Goal: Information Seeking & Learning: Learn about a topic

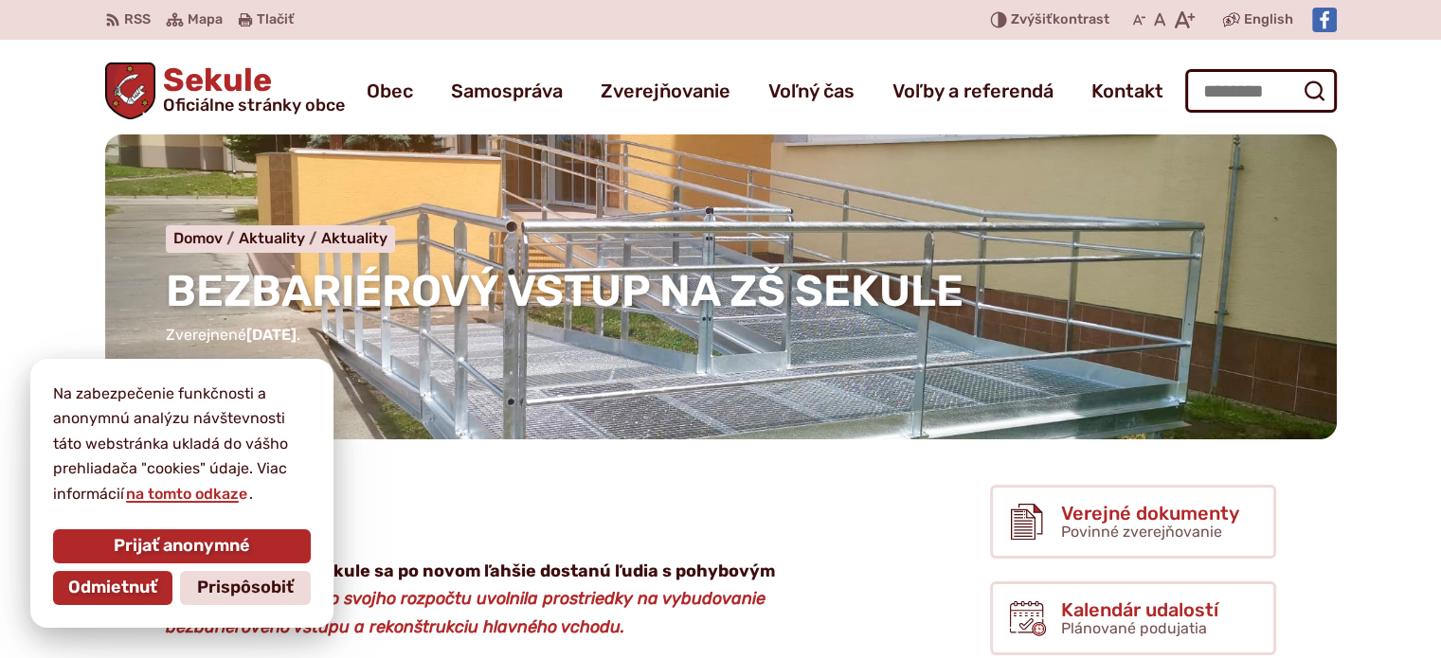
click at [780, 226] on nav "Domov Aktuality Aktuality BEZBARIÉROVÝ VSTUP NA ZŠ SEKULE" at bounding box center [721, 238] width 1110 height 27
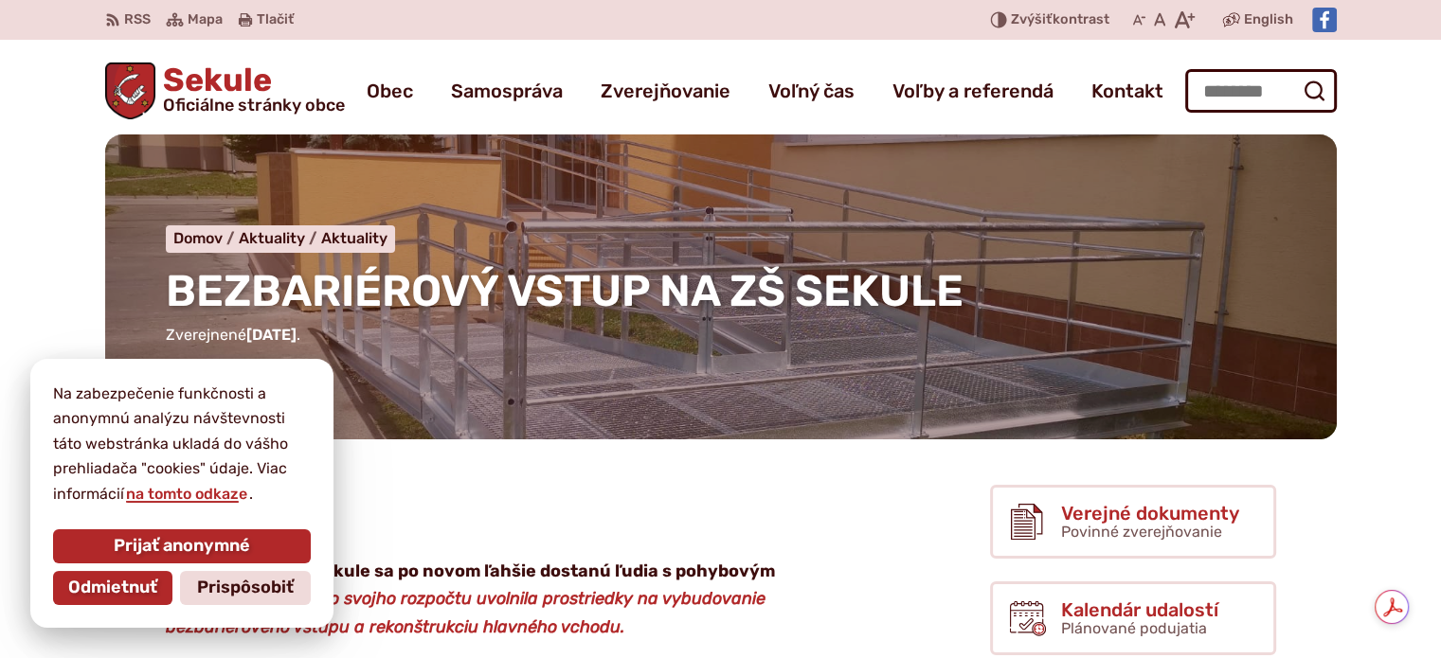
click at [115, 598] on span "Odmietnuť" at bounding box center [112, 588] width 89 height 21
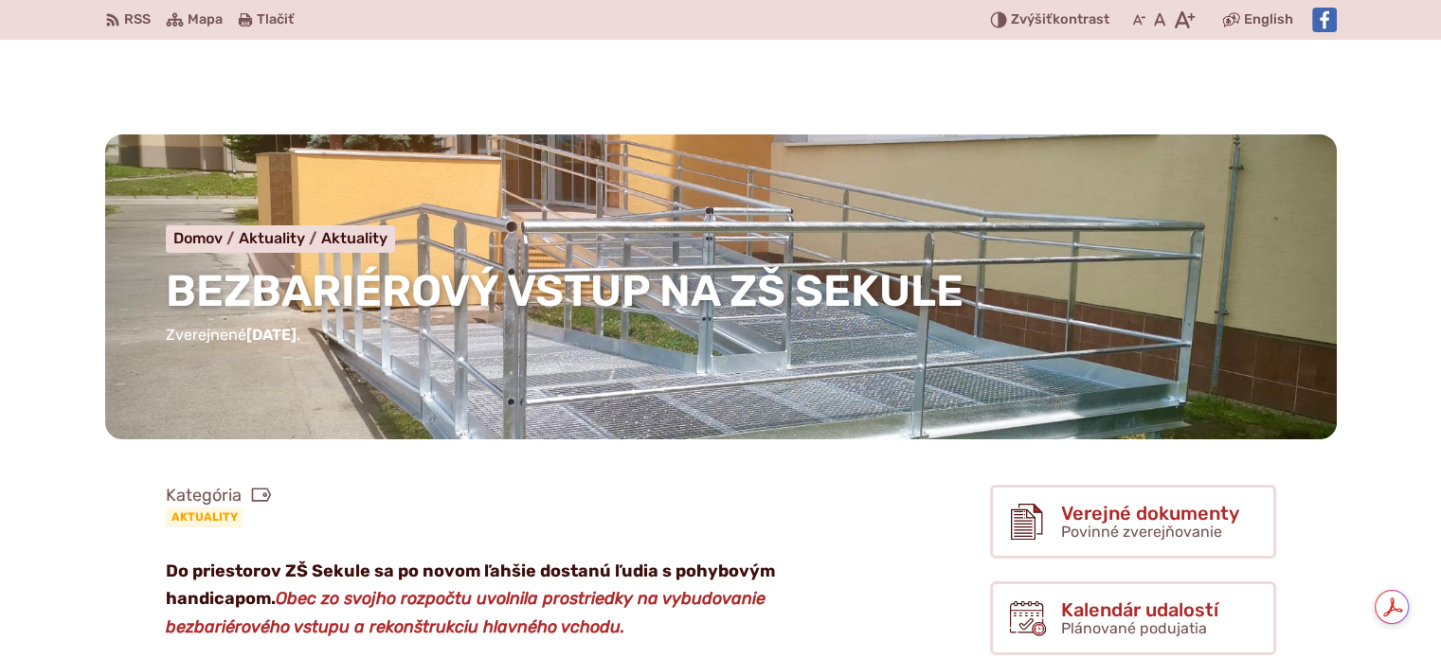
scroll to position [663, 0]
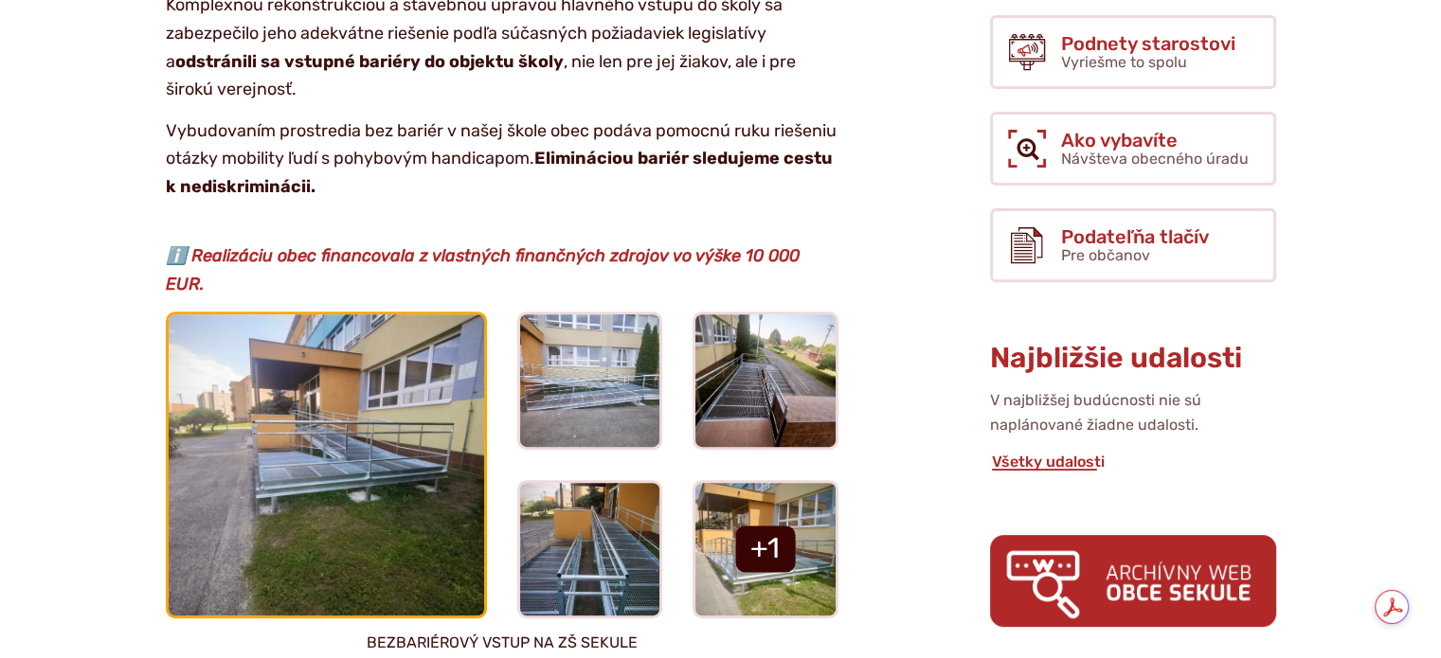
click at [346, 387] on img at bounding box center [325, 464] width 347 height 330
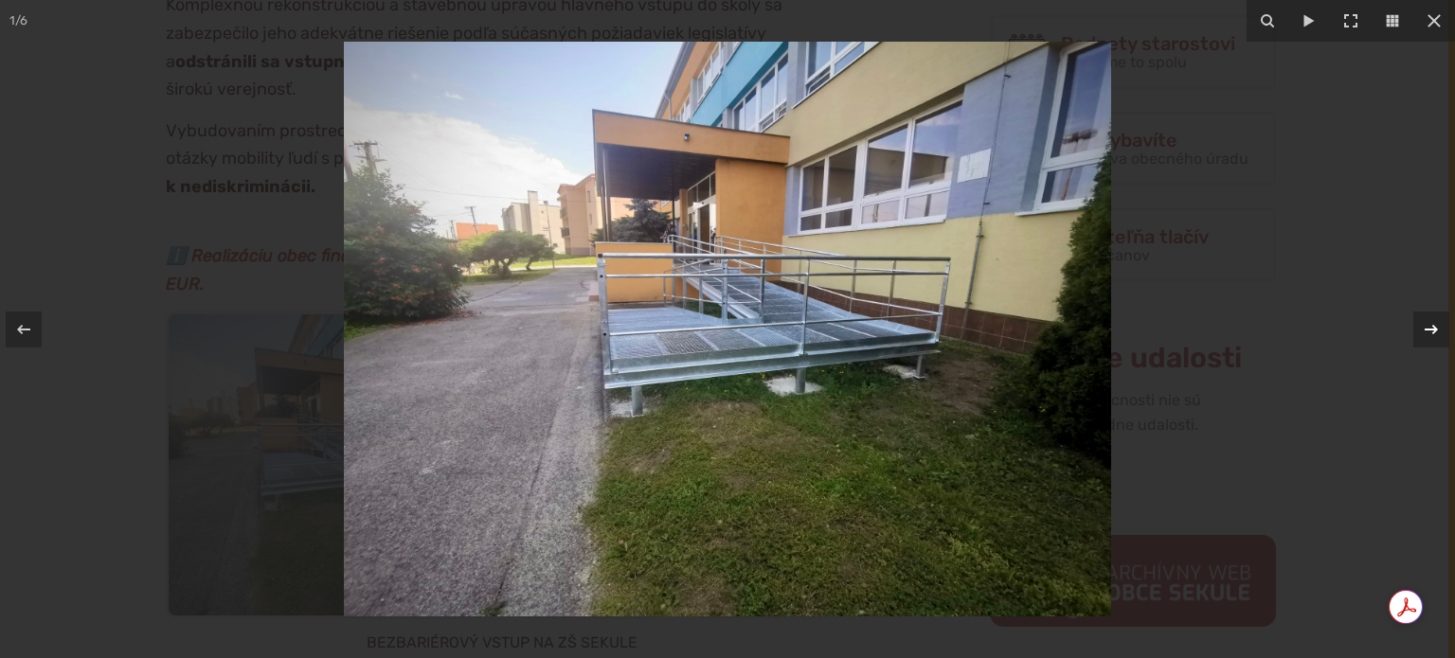
click at [1437, 329] on icon at bounding box center [1431, 329] width 23 height 23
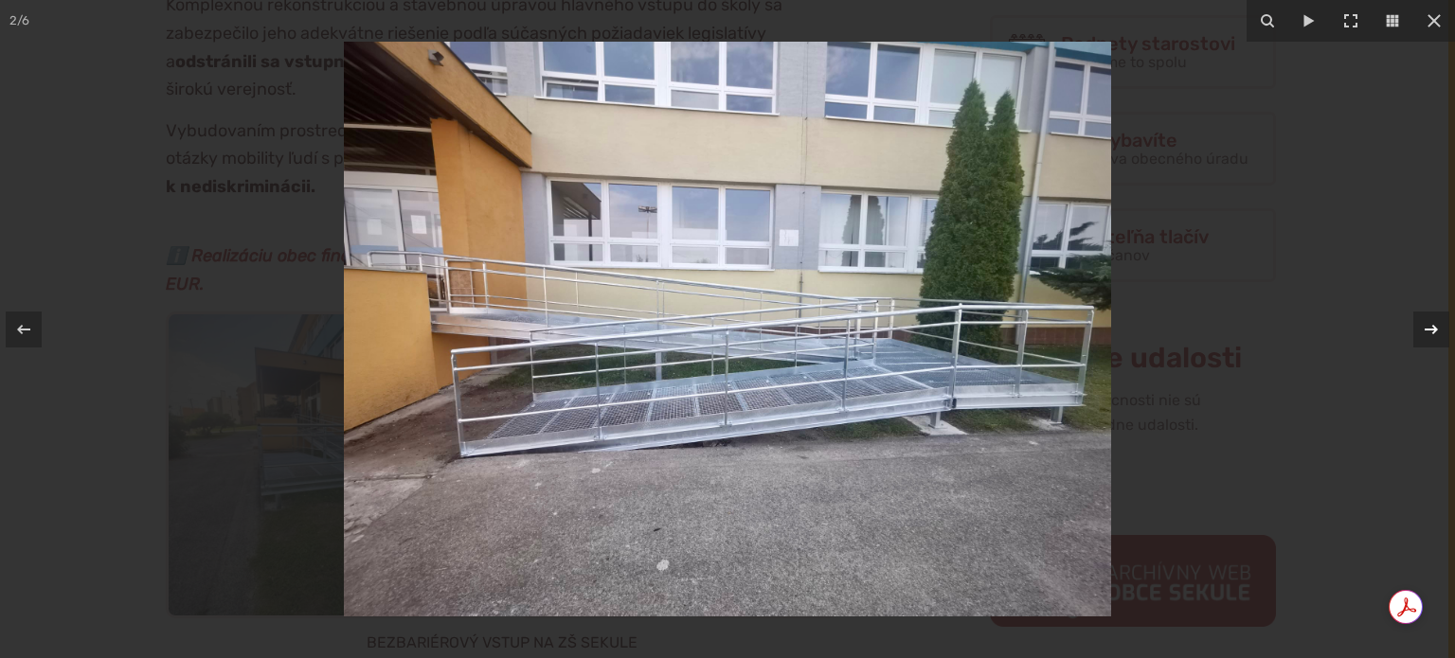
click at [1437, 329] on icon at bounding box center [1431, 329] width 23 height 23
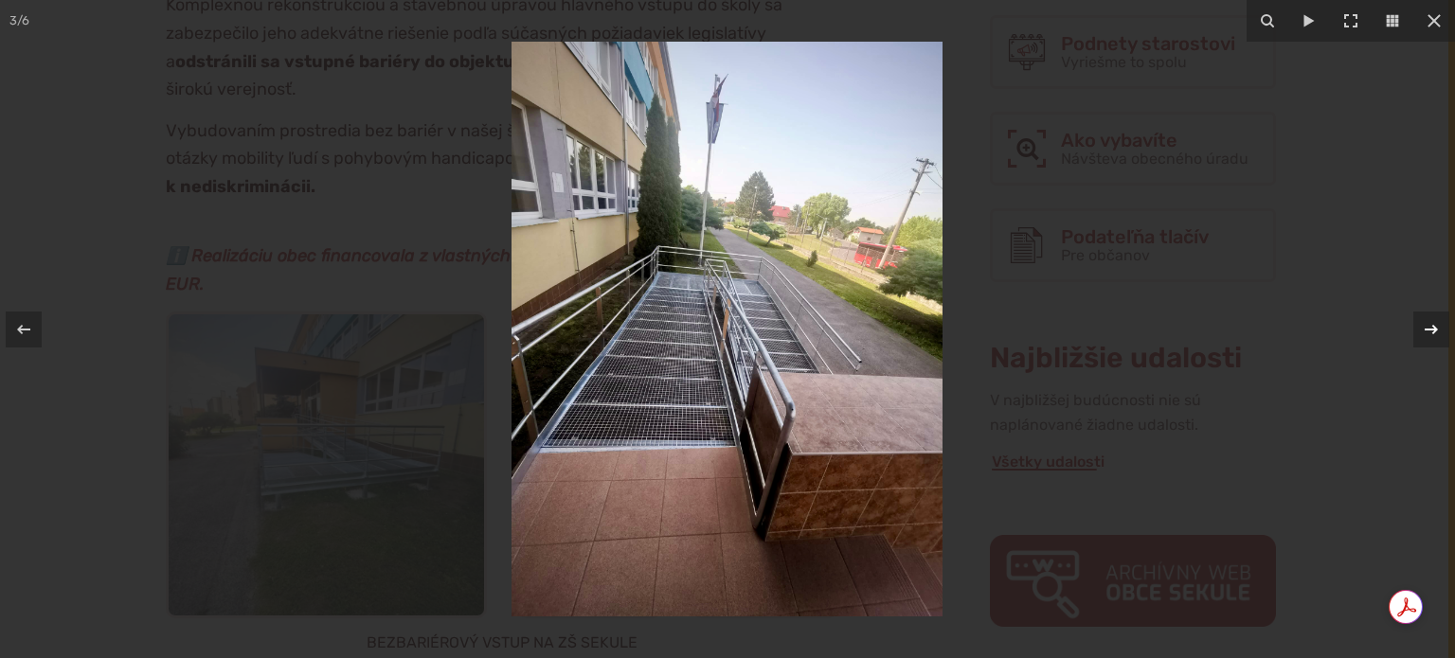
click at [1437, 329] on icon at bounding box center [1431, 329] width 23 height 23
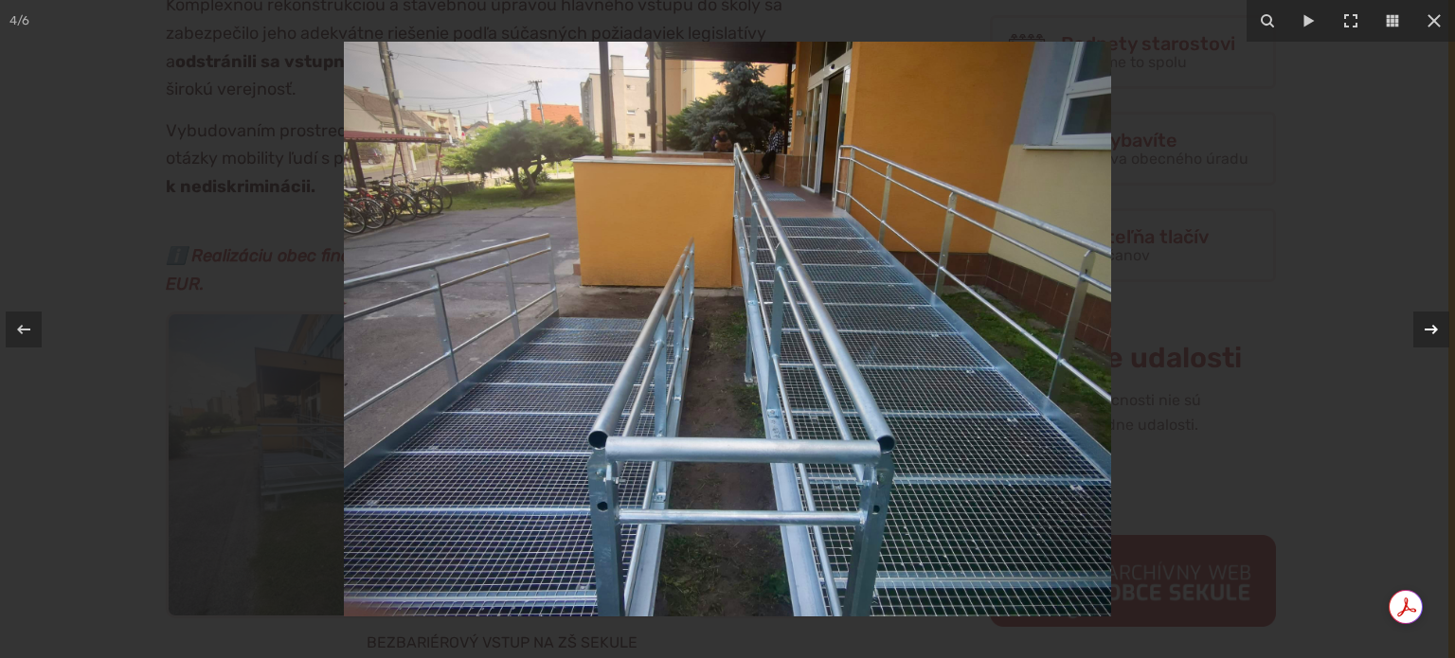
click at [1437, 329] on icon at bounding box center [1431, 329] width 23 height 23
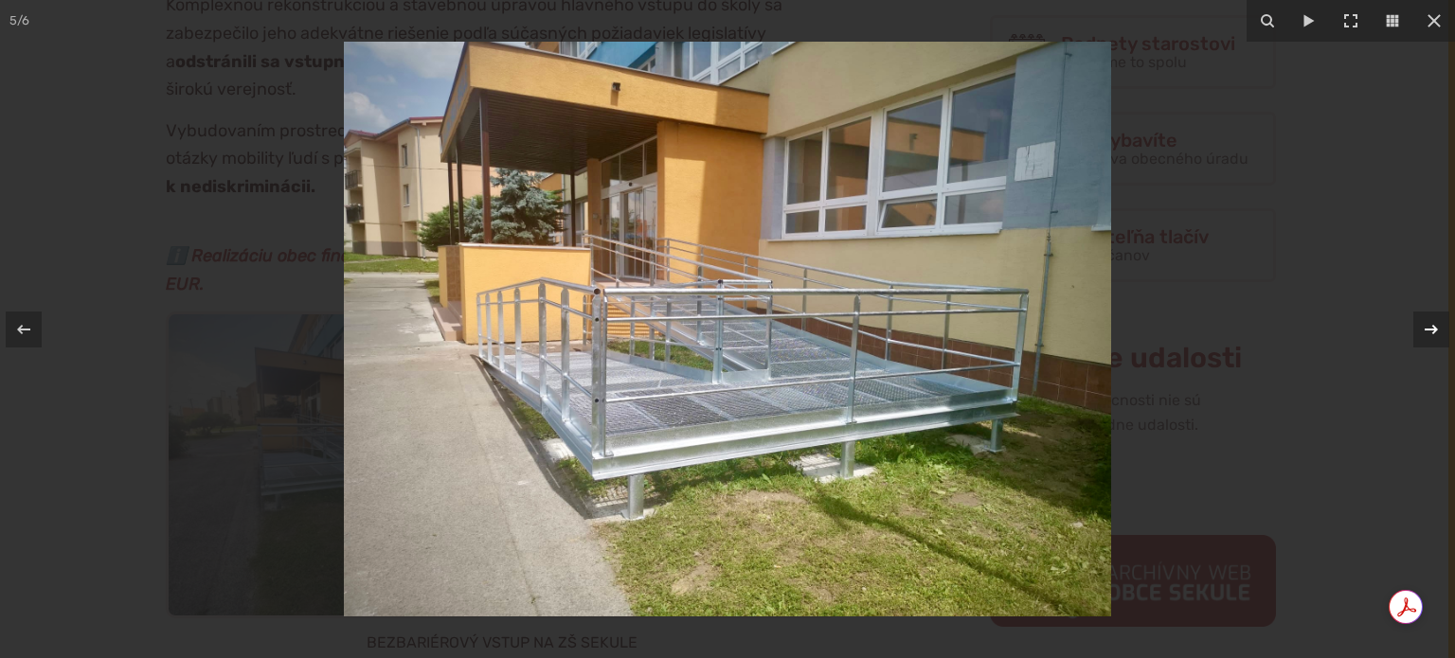
click at [1437, 329] on div "5 / 6" at bounding box center [727, 329] width 1455 height 658
click at [1437, 329] on icon at bounding box center [1431, 329] width 23 height 23
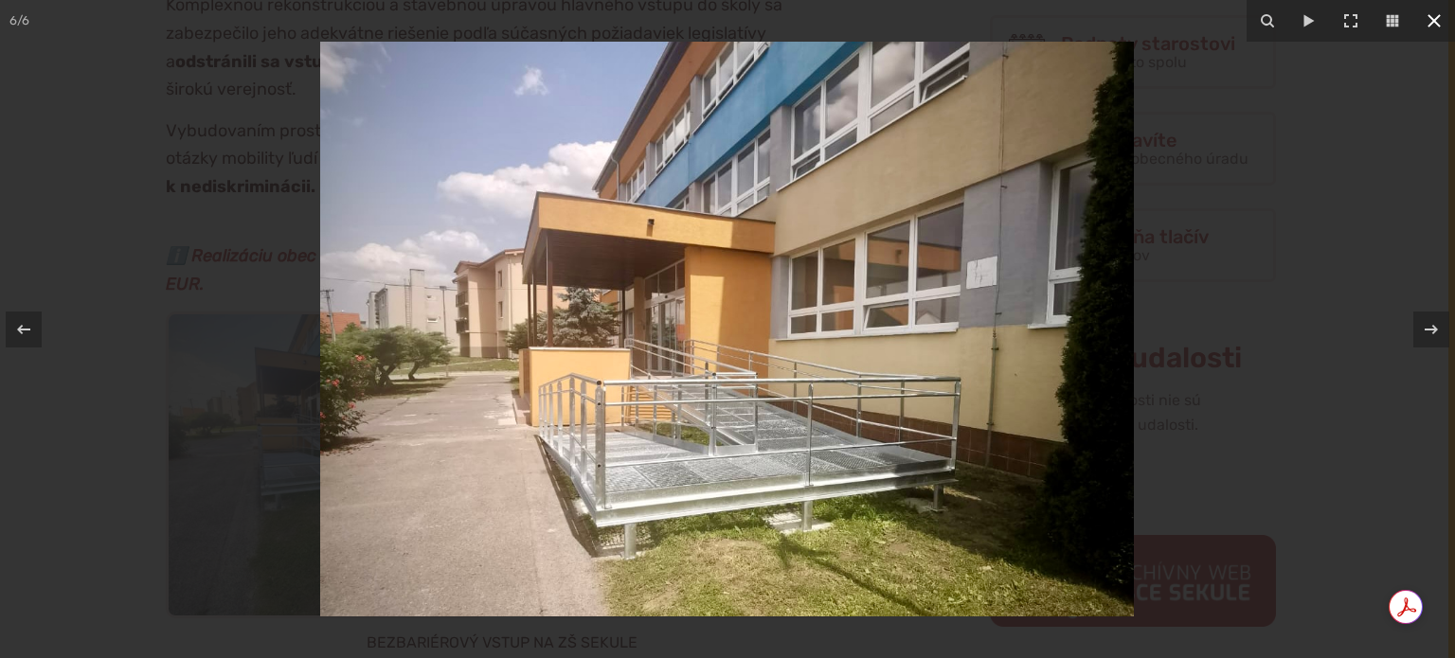
click at [1432, 25] on icon at bounding box center [1434, 20] width 23 height 23
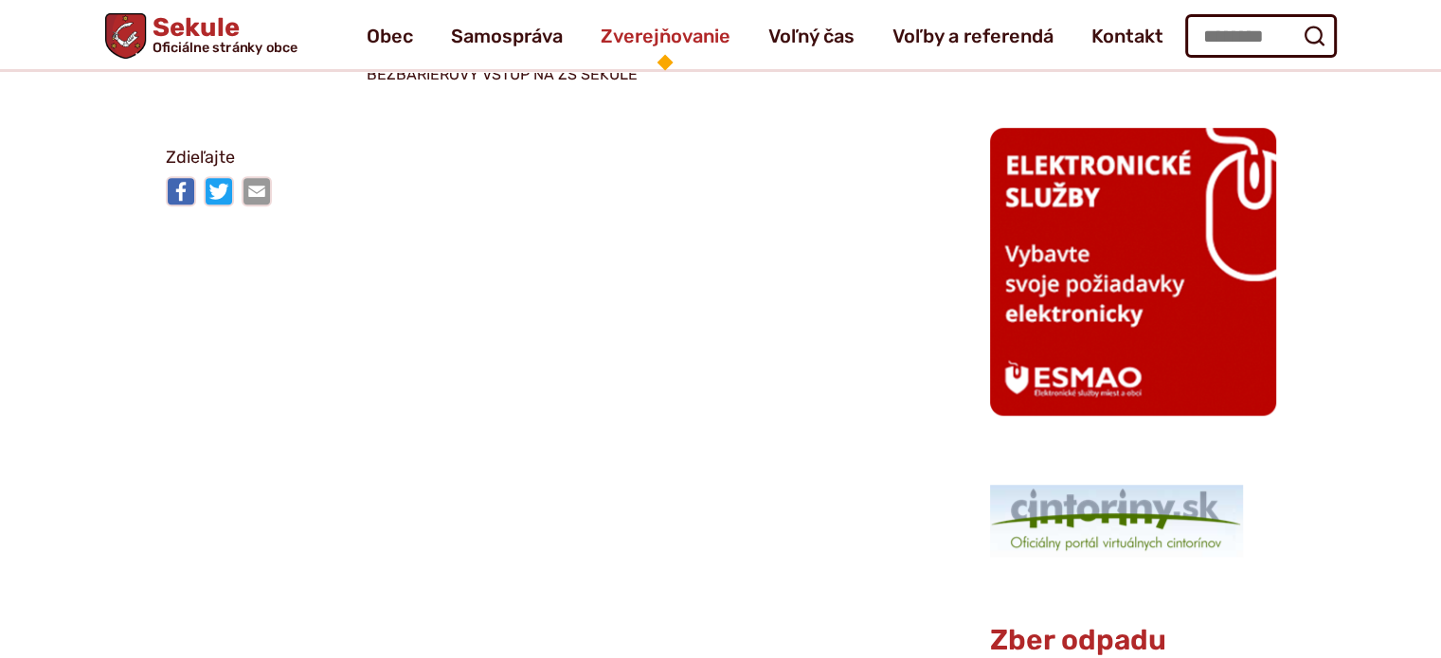
scroll to position [1231, 0]
